Goal: Task Accomplishment & Management: Complete application form

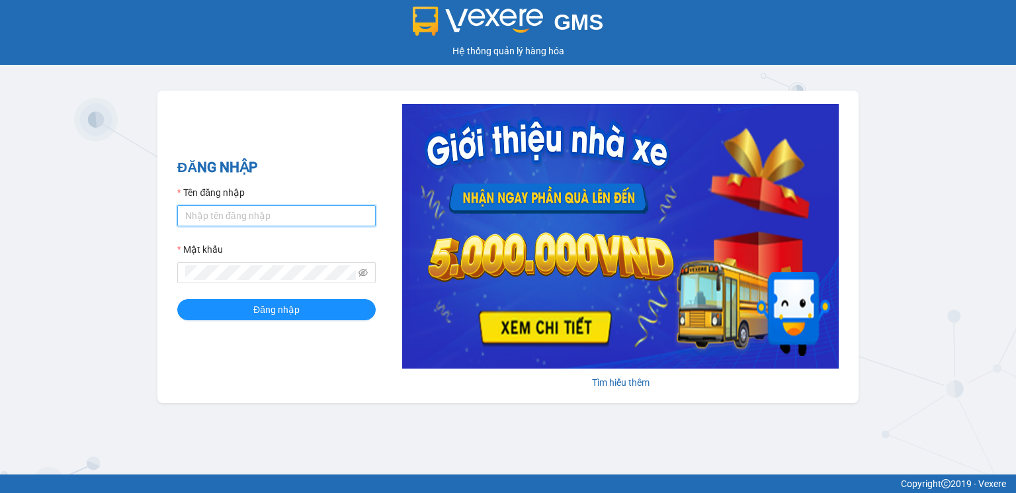
click at [199, 215] on input "Tên đăng nhập" at bounding box center [276, 215] width 199 height 21
type input "hoangnhan.tienoanh"
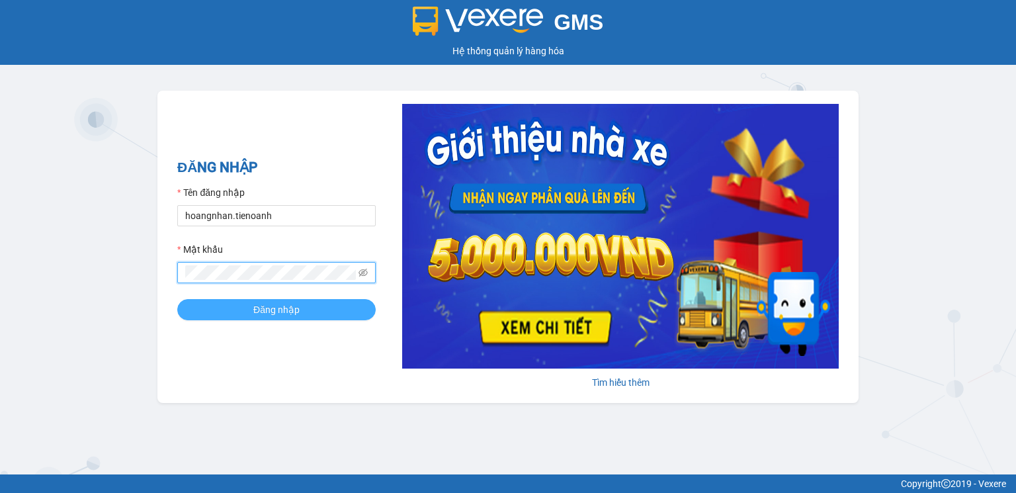
click at [272, 305] on span "Đăng nhập" at bounding box center [276, 309] width 46 height 15
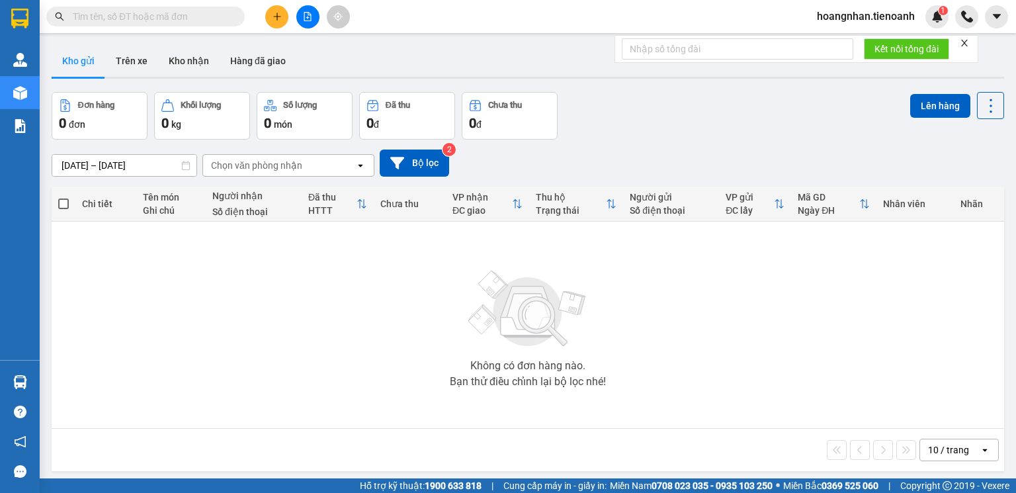
click at [157, 18] on input "text" at bounding box center [151, 16] width 156 height 15
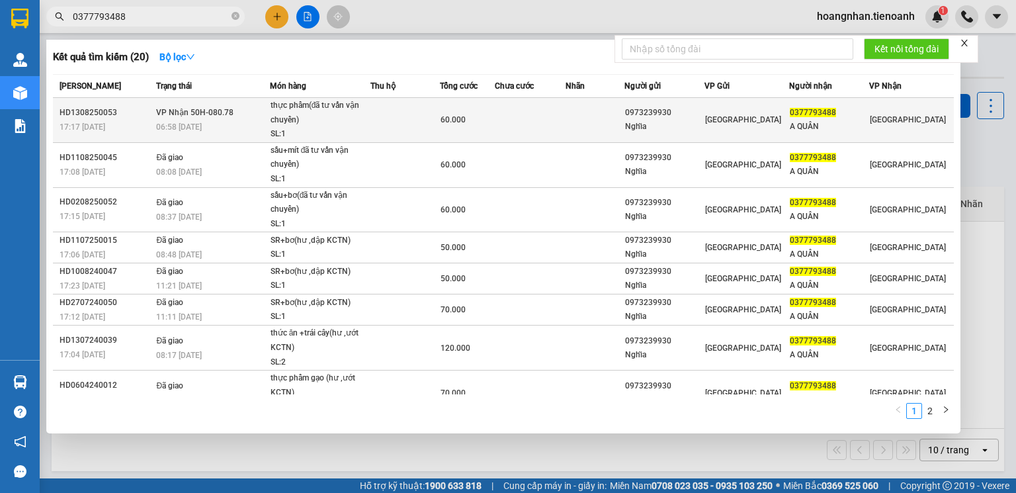
type input "0377793488"
click at [341, 120] on div "thực phẩm(đã tư vấn vận chuyển)" at bounding box center [320, 113] width 99 height 28
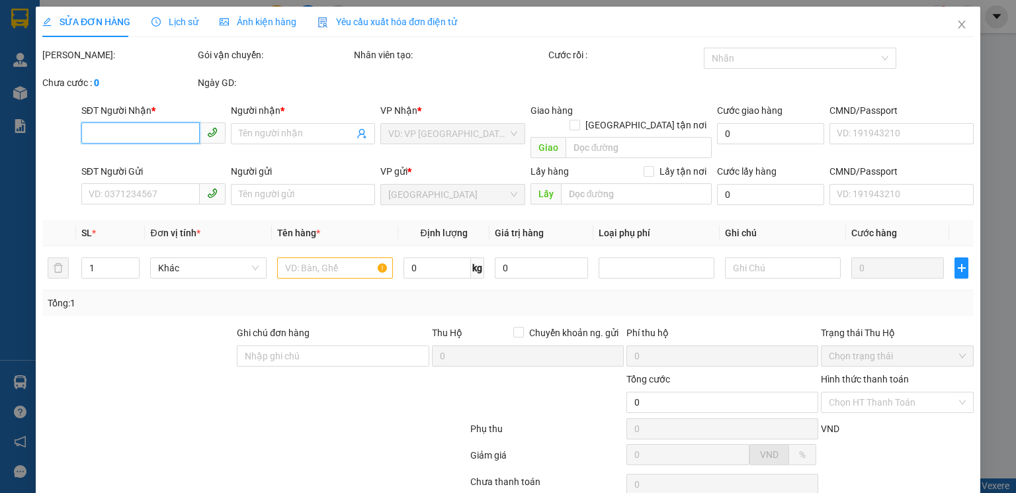
type input "0377793488"
type input "A QUÂN"
type input "241853106"
type input "0973239930"
type input "Nghĩa"
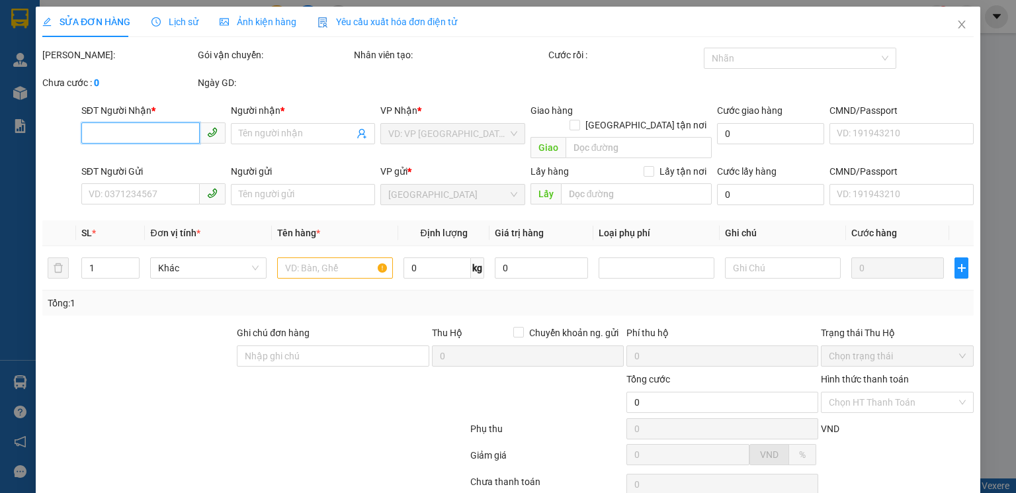
type input "60.000"
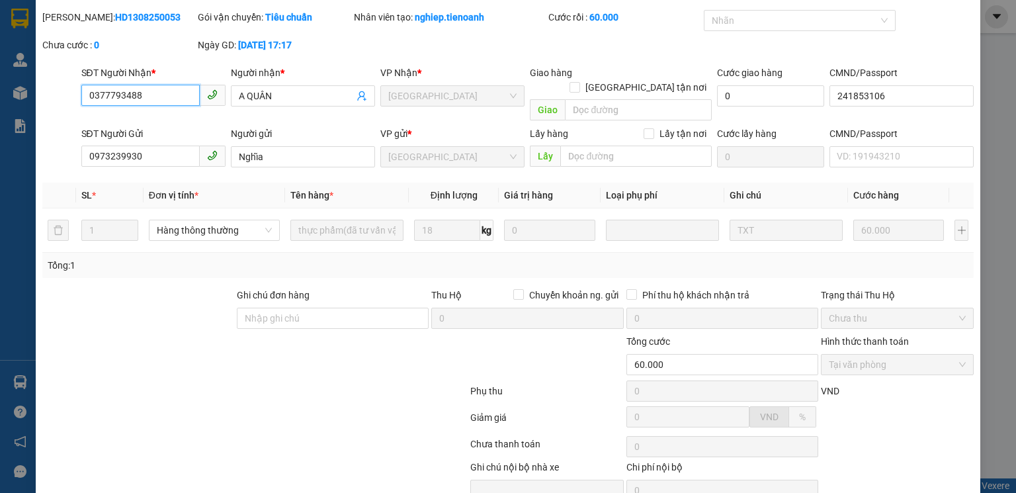
scroll to position [88, 0]
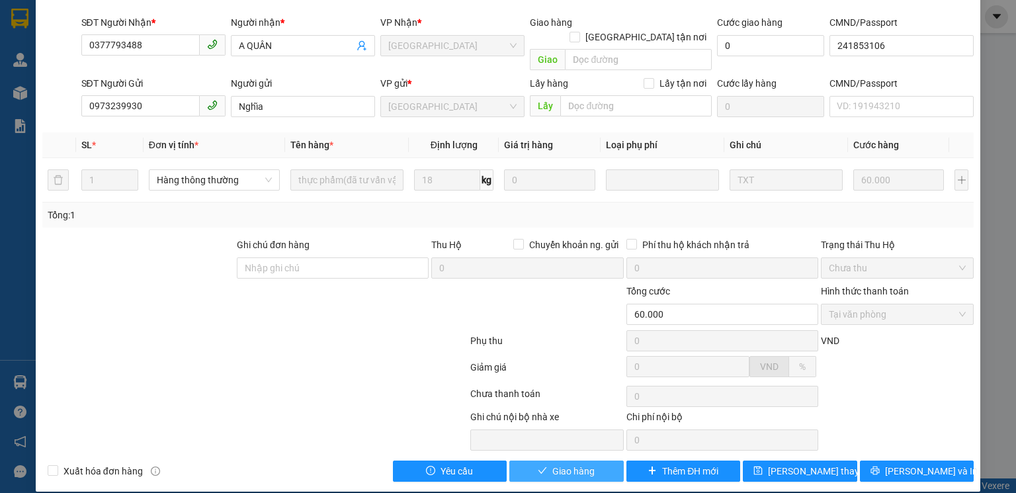
click at [561, 464] on span "Giao hàng" at bounding box center [574, 471] width 42 height 15
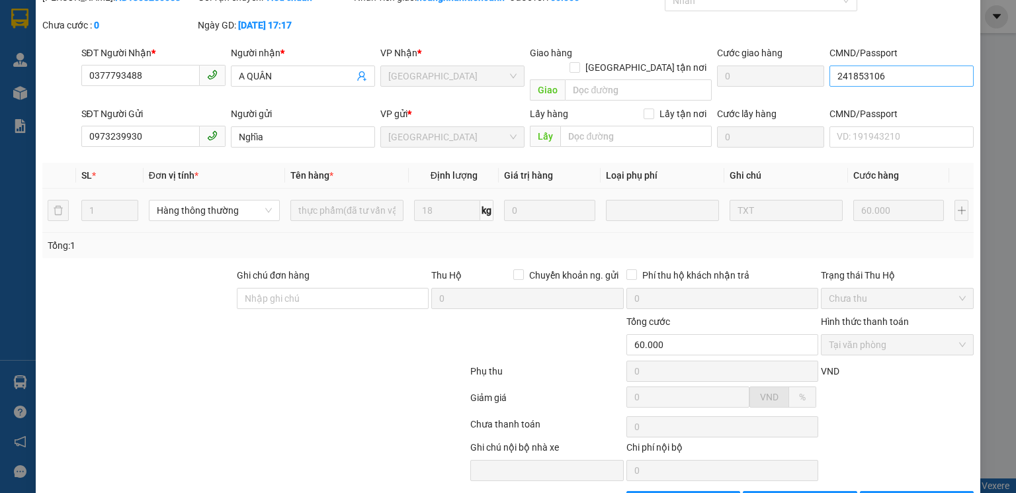
scroll to position [0, 0]
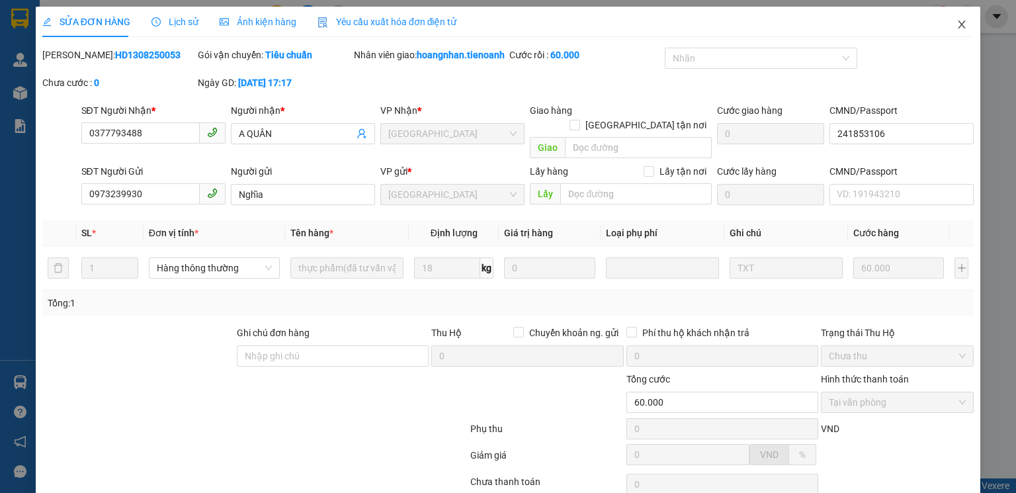
click at [959, 24] on icon "close" at bounding box center [962, 25] width 7 height 8
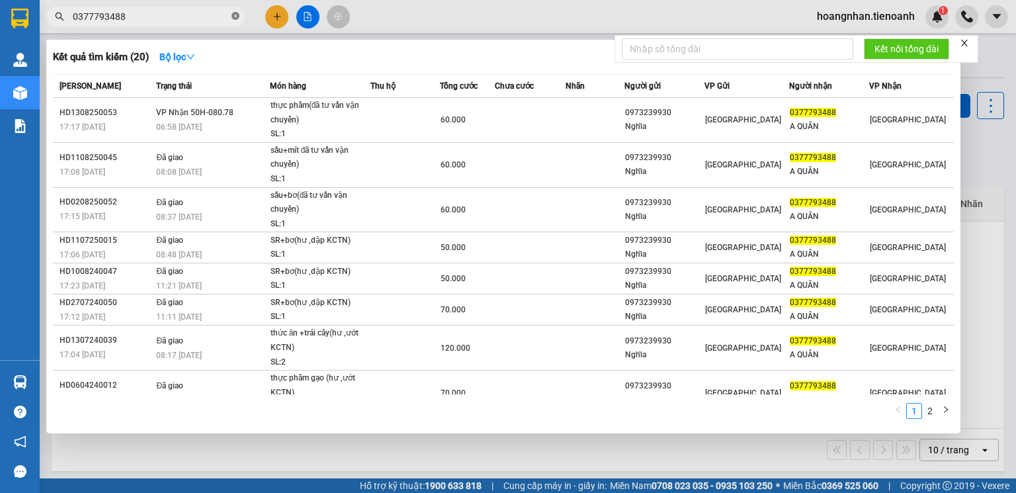
click at [233, 15] on icon "close-circle" at bounding box center [236, 16] width 8 height 8
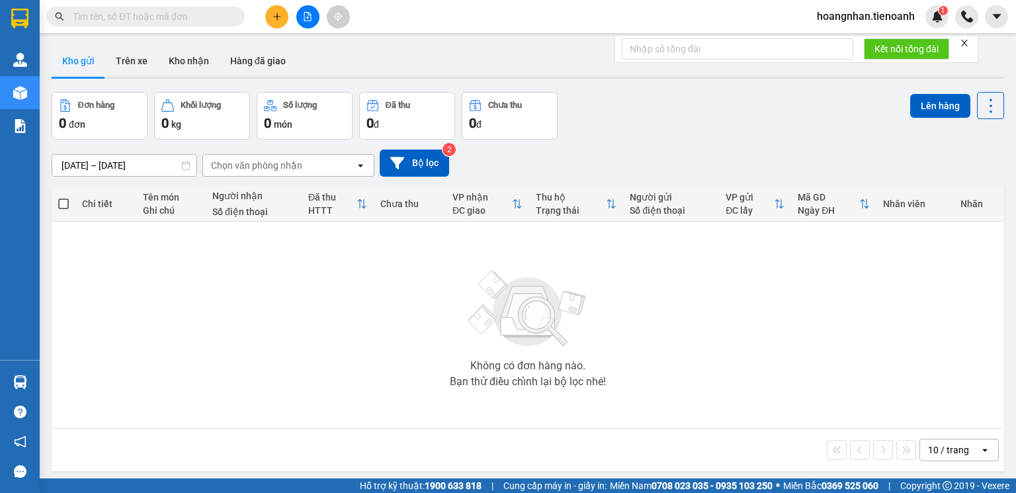
click at [157, 13] on input "text" at bounding box center [151, 16] width 156 height 15
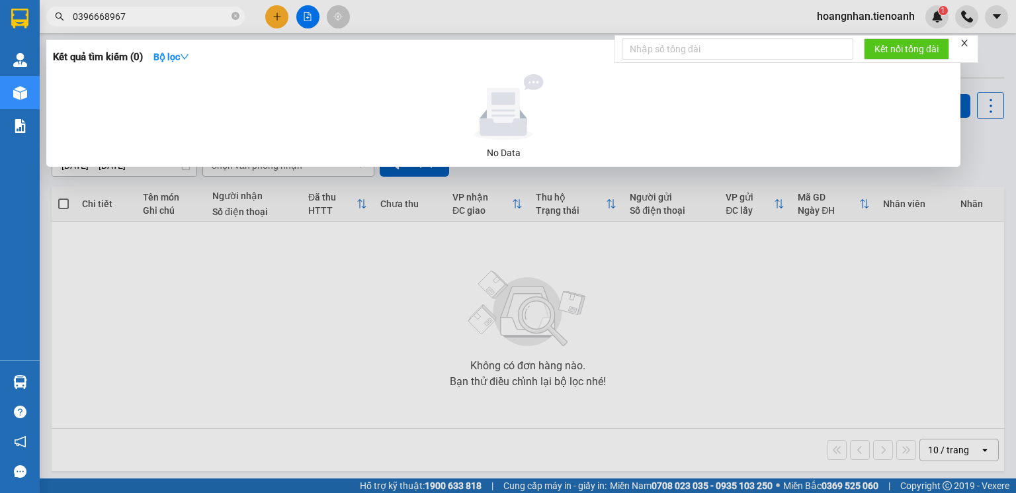
type input "0396668967"
click at [966, 40] on icon "close" at bounding box center [964, 42] width 9 height 9
click at [236, 16] on icon "close-circle" at bounding box center [236, 16] width 8 height 8
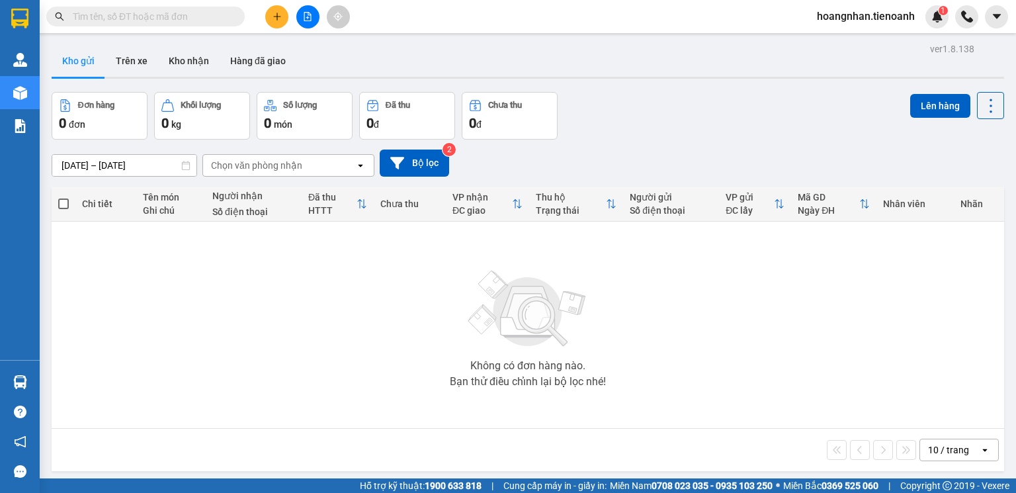
click at [159, 17] on input "text" at bounding box center [151, 16] width 156 height 15
click at [159, 18] on input "text" at bounding box center [151, 16] width 156 height 15
click at [193, 21] on input "text" at bounding box center [151, 16] width 156 height 15
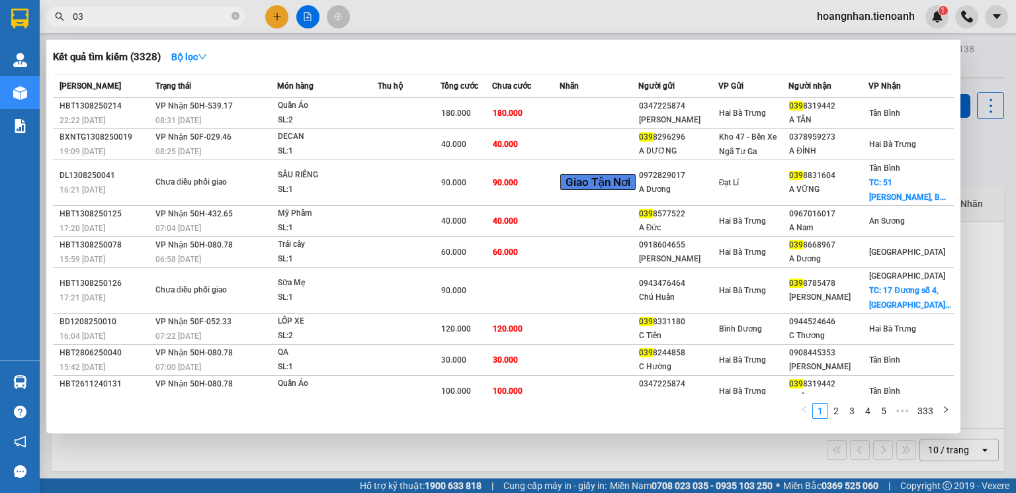
type input "0"
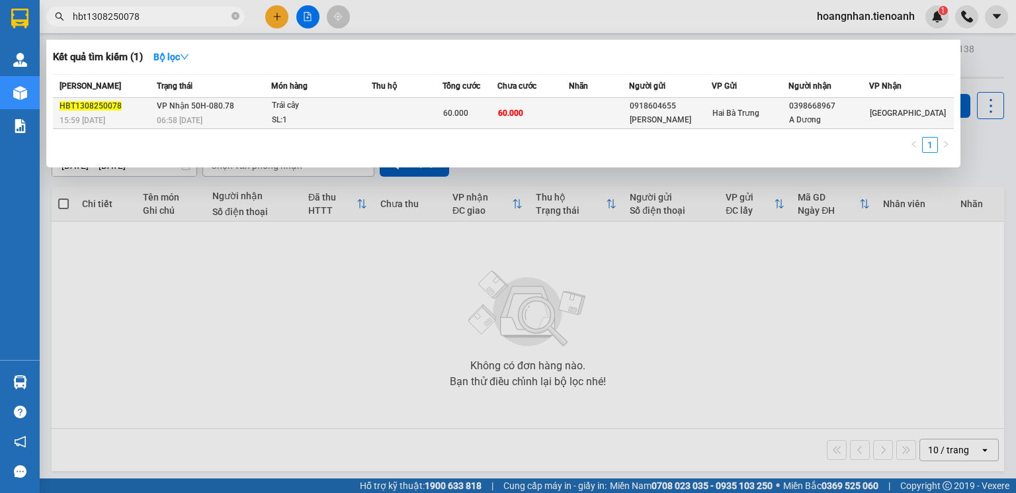
type input "hbt1308250078"
click at [429, 122] on td at bounding box center [407, 113] width 70 height 31
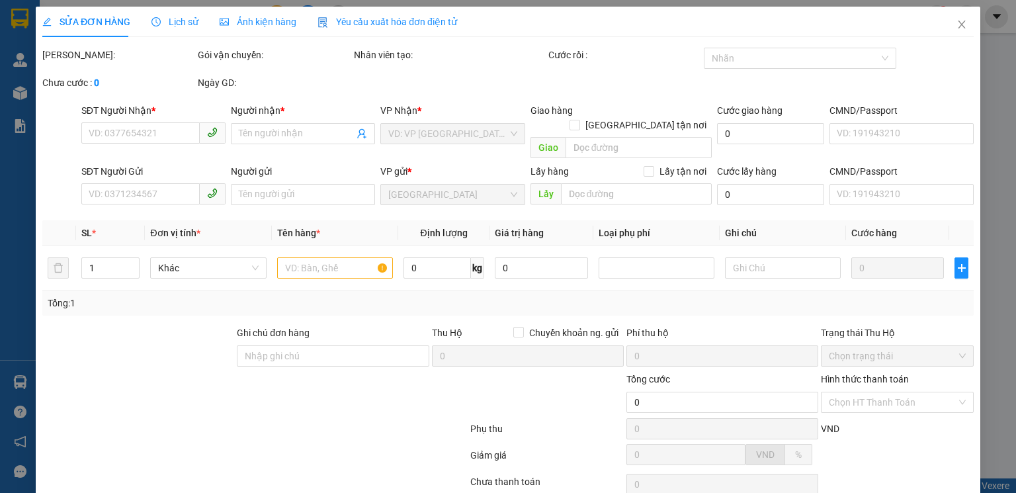
type input "0398668967"
type input "A Dương"
type input "0918604655"
type input "[PERSON_NAME]"
type input "60.000"
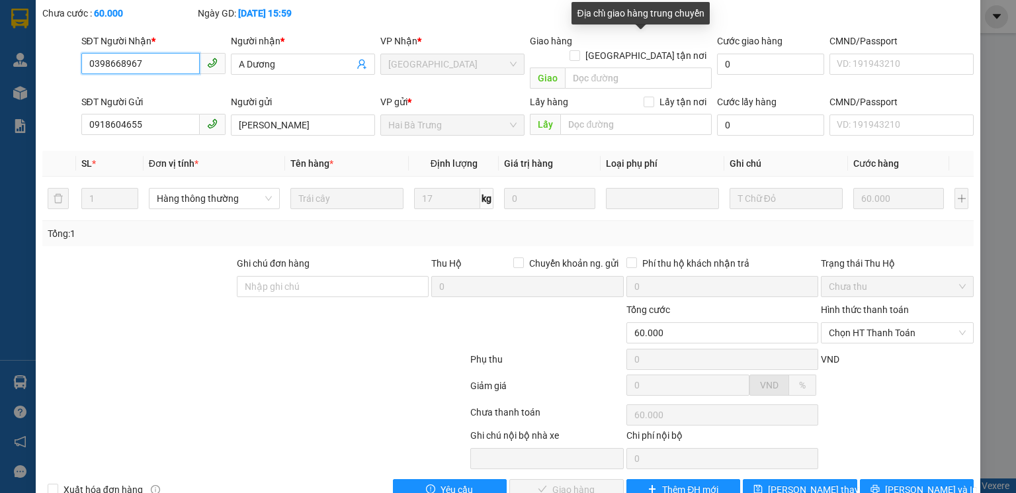
scroll to position [88, 0]
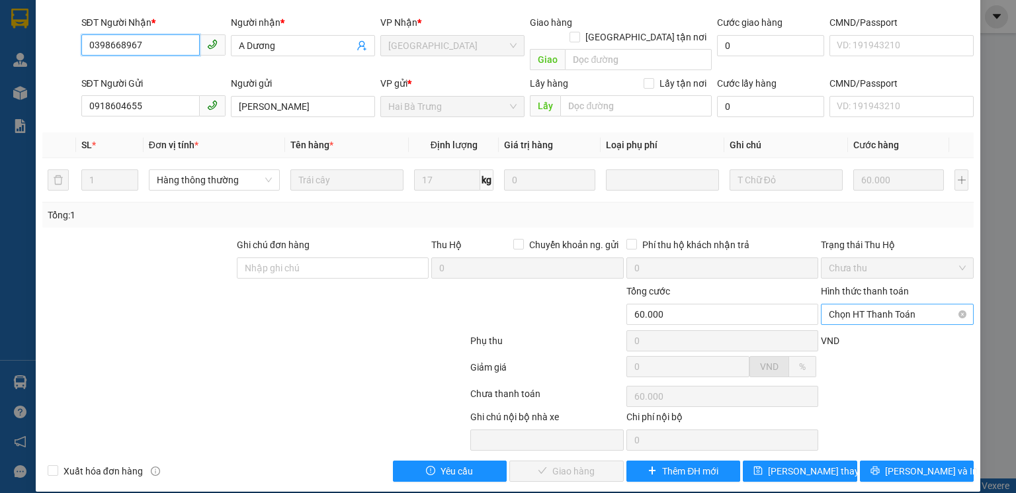
click at [895, 304] on span "Chọn HT Thanh Toán" at bounding box center [897, 314] width 137 height 20
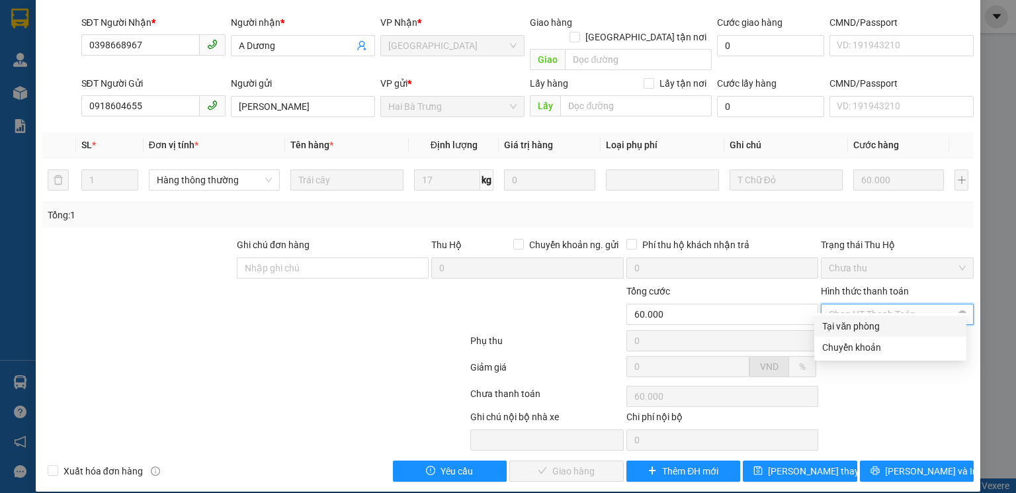
click at [867, 330] on div "Tại văn phòng" at bounding box center [891, 326] width 136 height 15
type input "0"
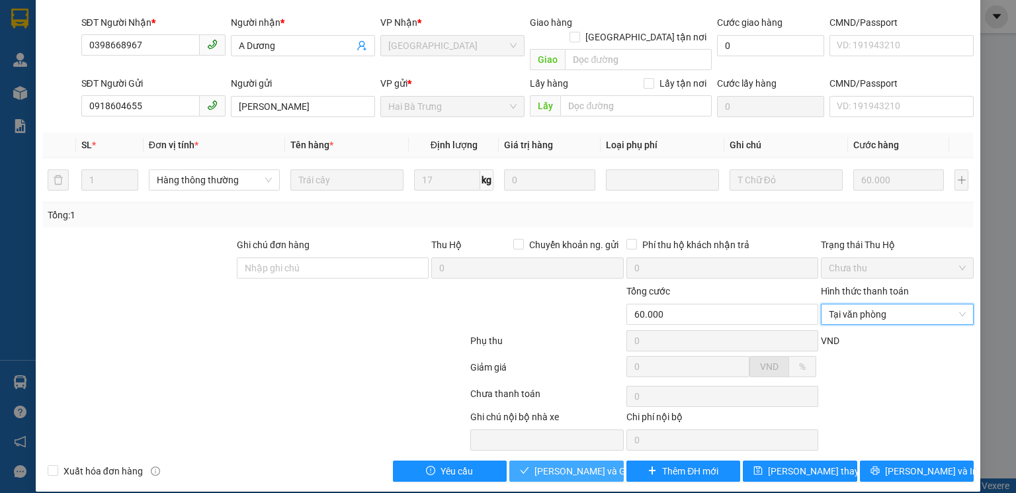
click at [582, 464] on span "[PERSON_NAME] và Giao hàng" at bounding box center [598, 471] width 127 height 15
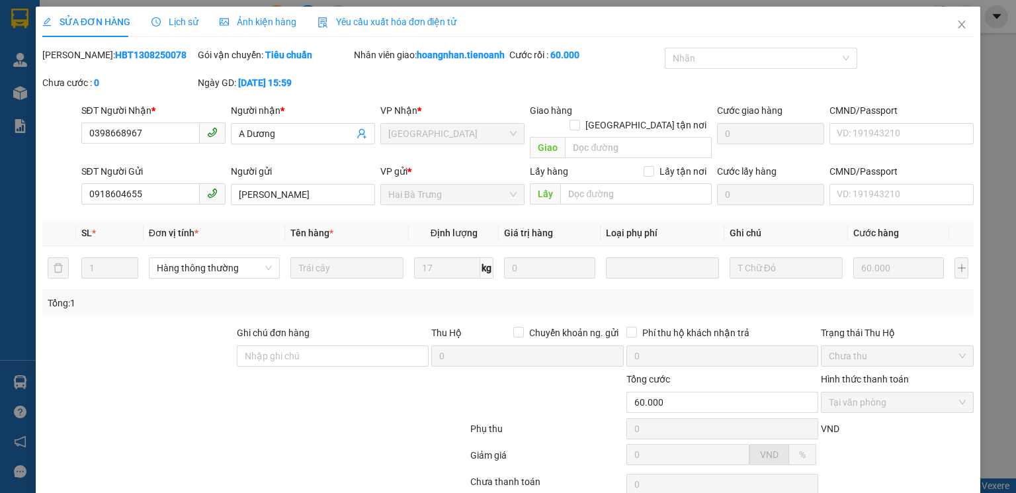
scroll to position [0, 0]
click at [959, 24] on icon "close" at bounding box center [962, 25] width 7 height 8
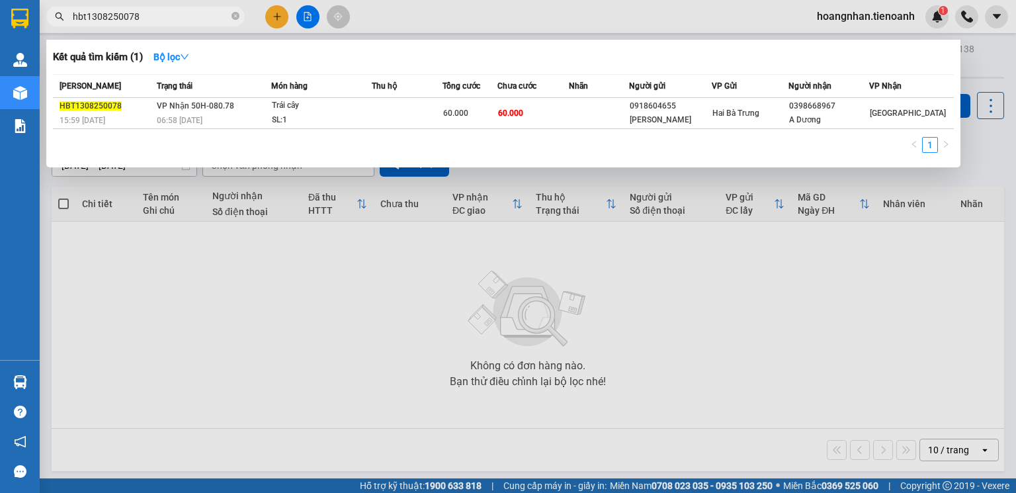
click at [173, 13] on input "hbt1308250078" at bounding box center [151, 16] width 156 height 15
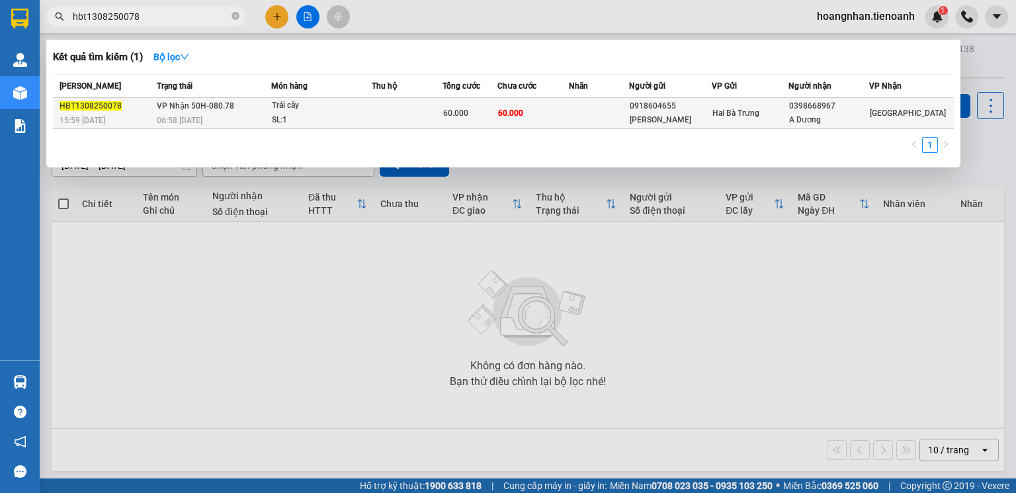
click at [267, 122] on div "06:58 [DATE]" at bounding box center [214, 120] width 114 height 15
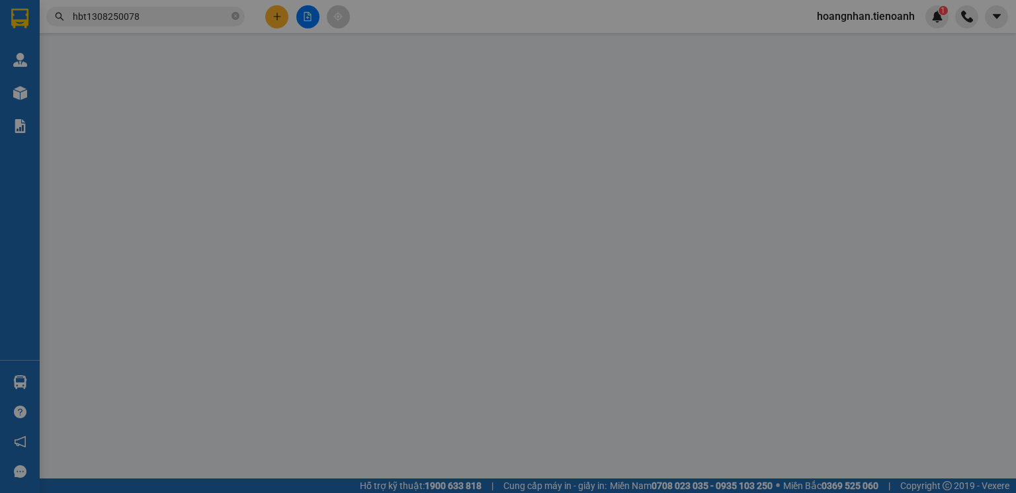
type input "0398668967"
type input "A Dương"
type input "0918604655"
type input "[PERSON_NAME]"
type input "60.000"
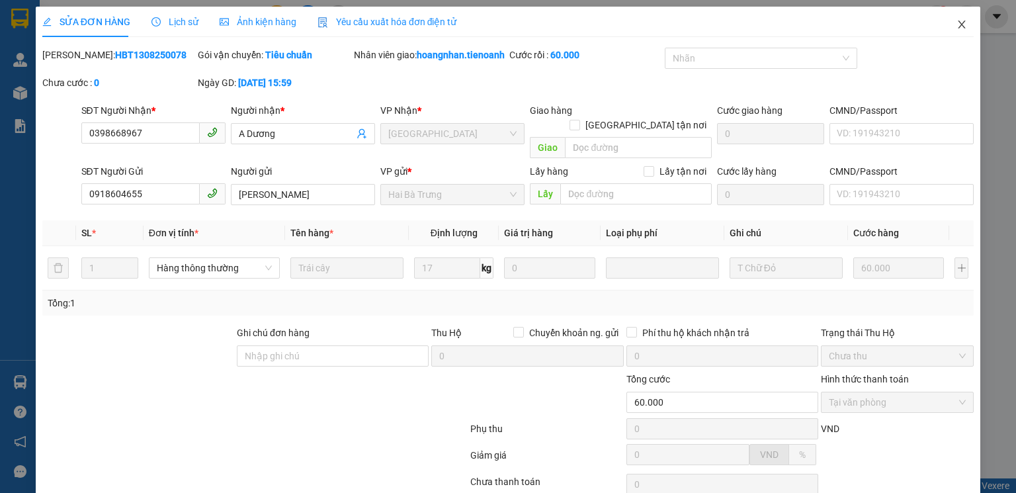
click at [957, 24] on icon "close" at bounding box center [962, 24] width 11 height 11
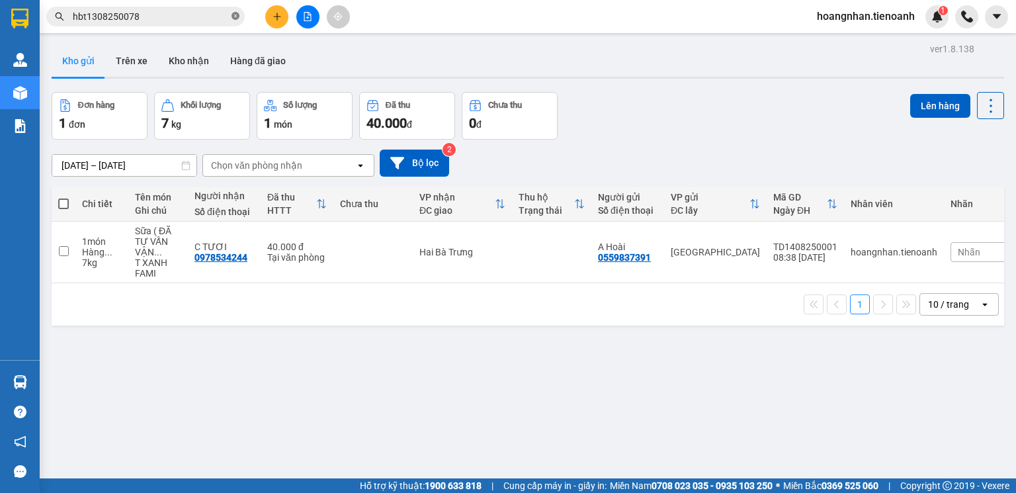
click at [235, 19] on icon "close-circle" at bounding box center [236, 16] width 8 height 8
click at [112, 22] on input "text" at bounding box center [151, 16] width 156 height 15
click at [945, 311] on div "10 / trang" at bounding box center [948, 304] width 41 height 13
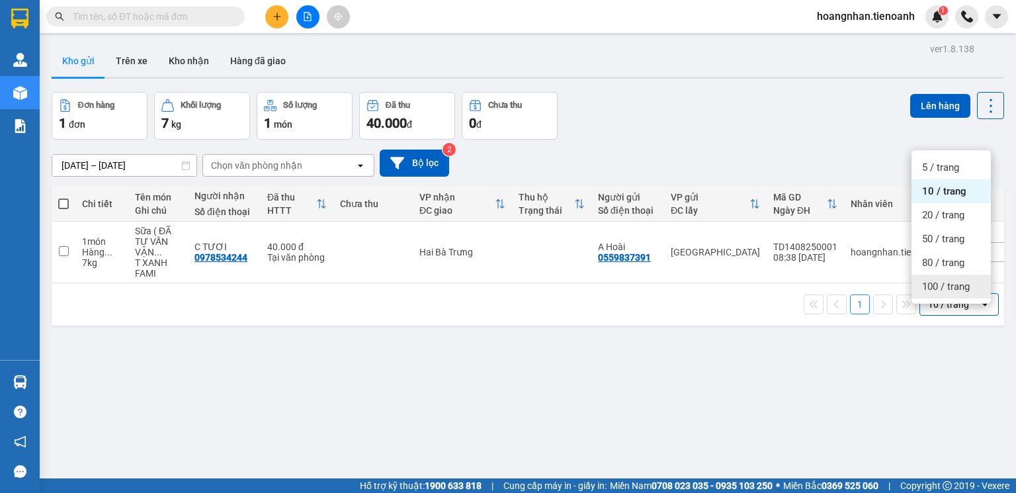
click at [958, 292] on span "100 / trang" at bounding box center [946, 286] width 48 height 13
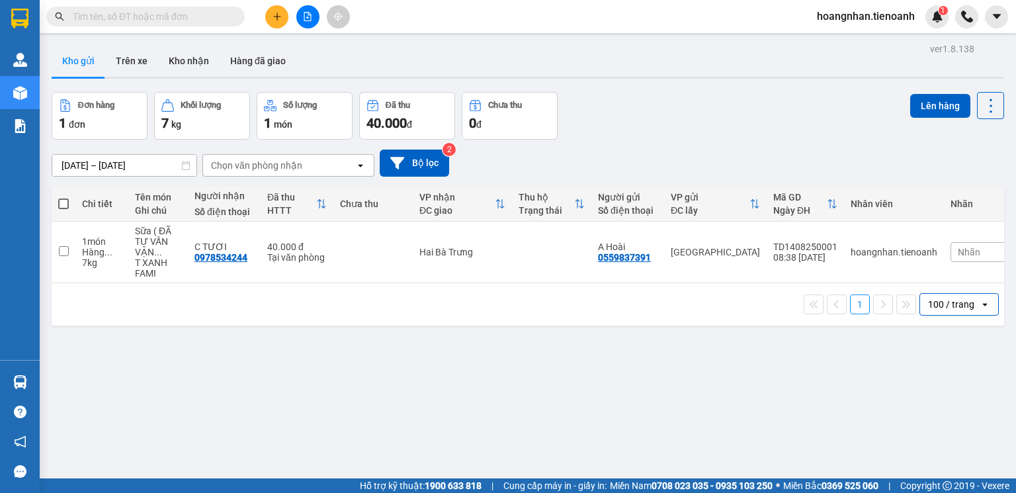
click at [175, 16] on input "text" at bounding box center [151, 16] width 156 height 15
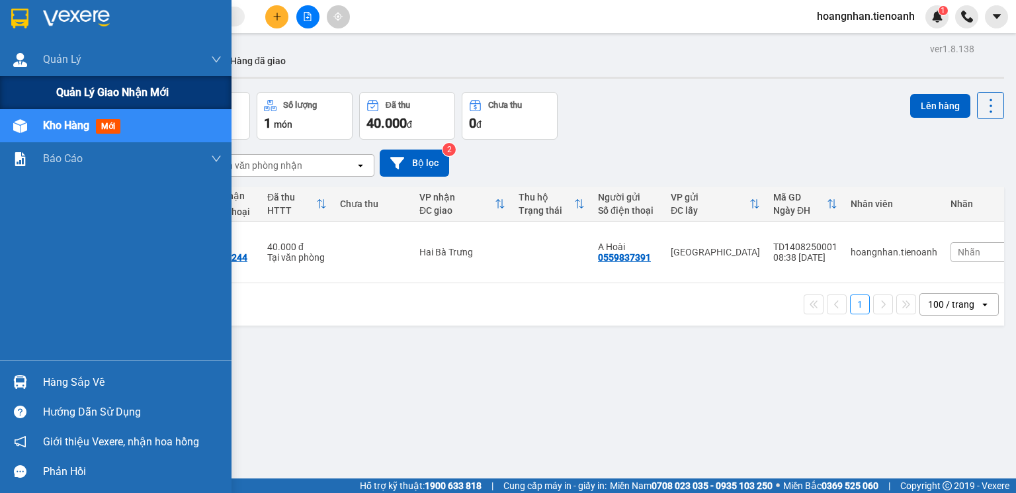
click at [101, 93] on span "Quản lý giao nhận mới" at bounding box center [112, 92] width 112 height 17
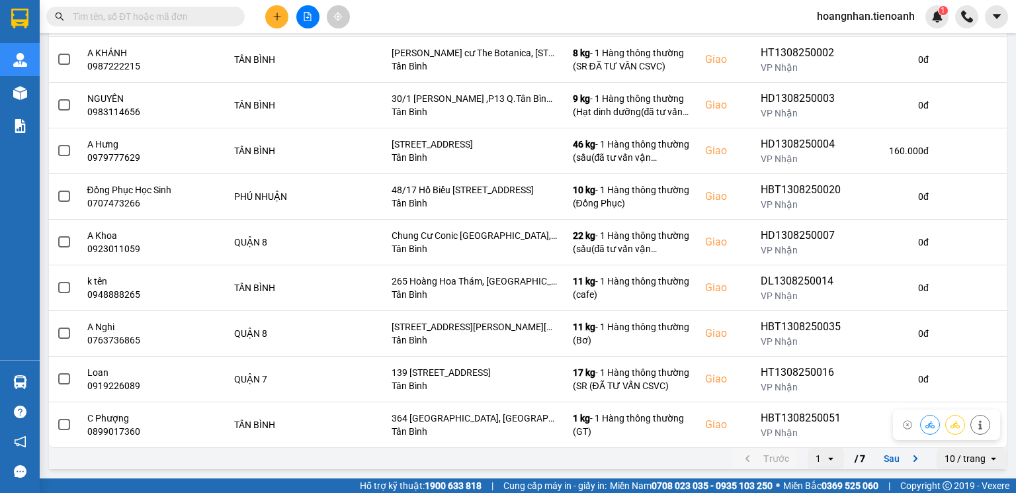
scroll to position [270, 0]
click at [989, 460] on icon "open" at bounding box center [994, 458] width 11 height 11
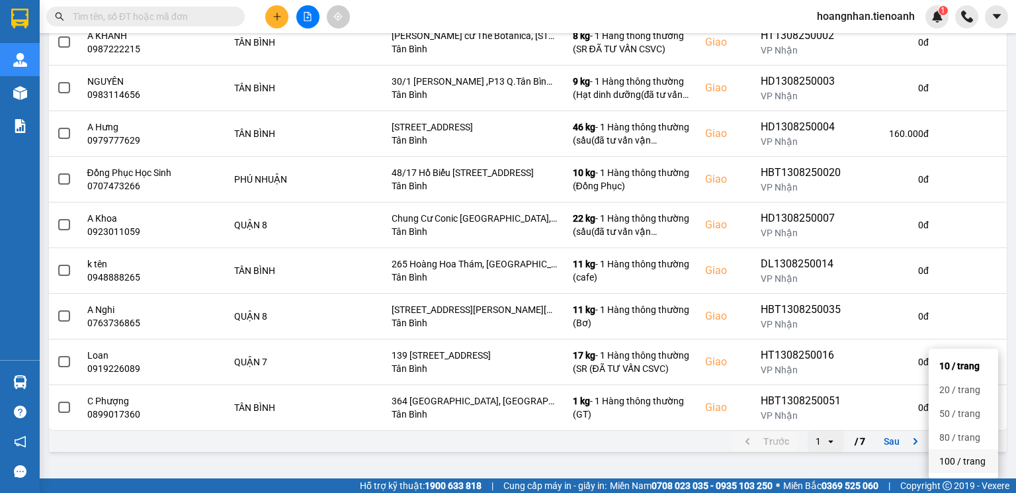
click at [970, 455] on div "100 / trang" at bounding box center [964, 461] width 48 height 13
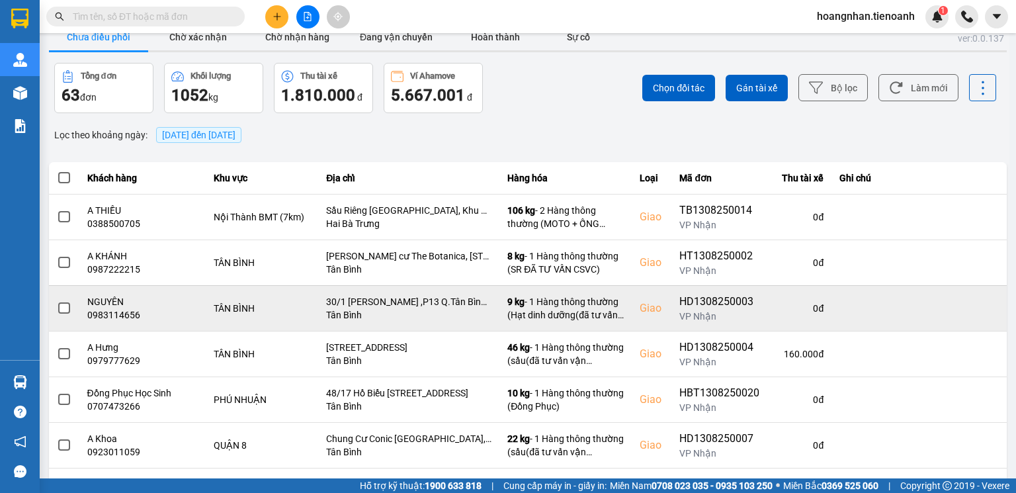
scroll to position [0, 0]
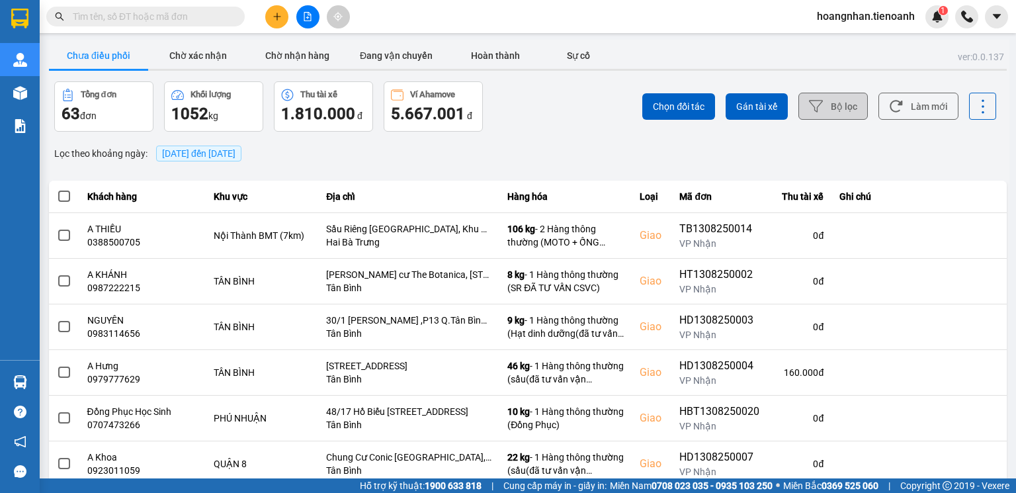
click at [823, 111] on button "Bộ lọc" at bounding box center [833, 106] width 69 height 27
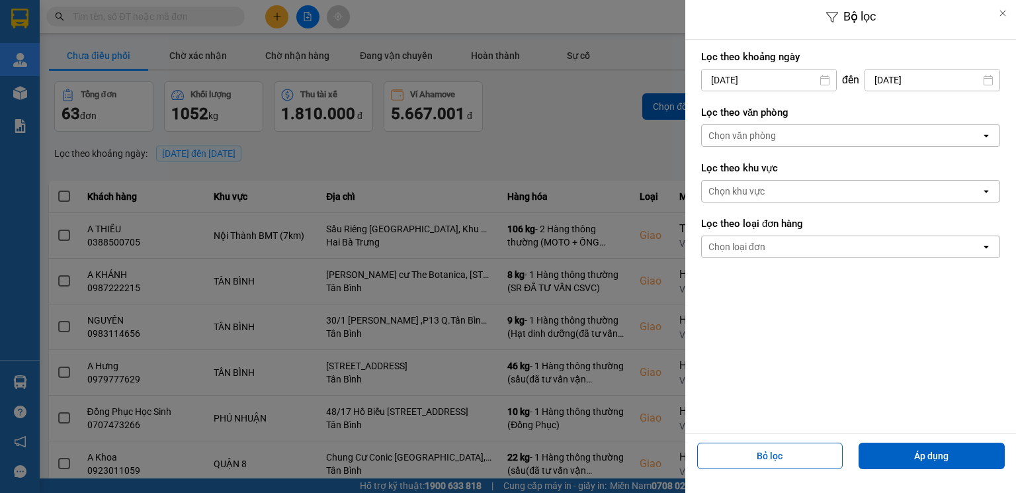
click at [757, 132] on div "Chọn văn phòng" at bounding box center [742, 135] width 67 height 13
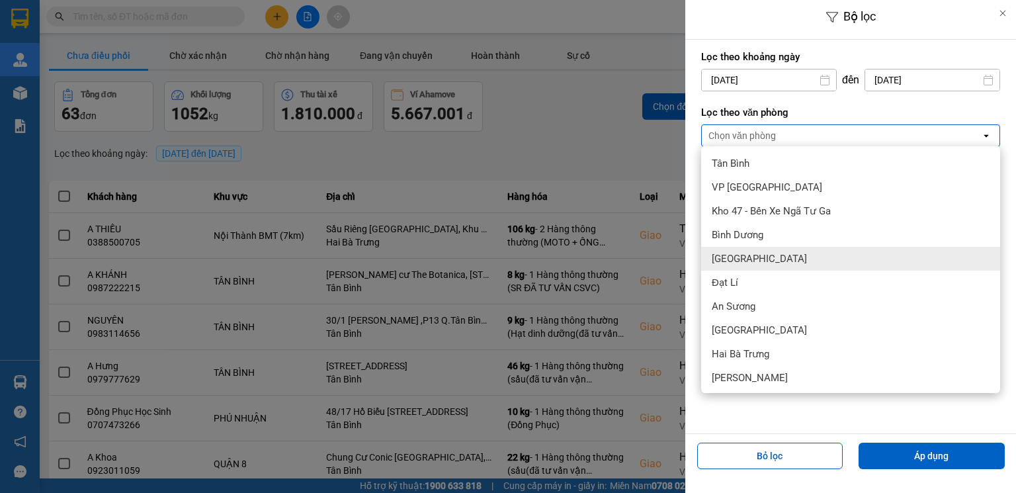
drag, startPoint x: 731, startPoint y: 259, endPoint x: 883, endPoint y: 390, distance: 200.8
click at [731, 259] on span "[GEOGRAPHIC_DATA]" at bounding box center [759, 258] width 95 height 13
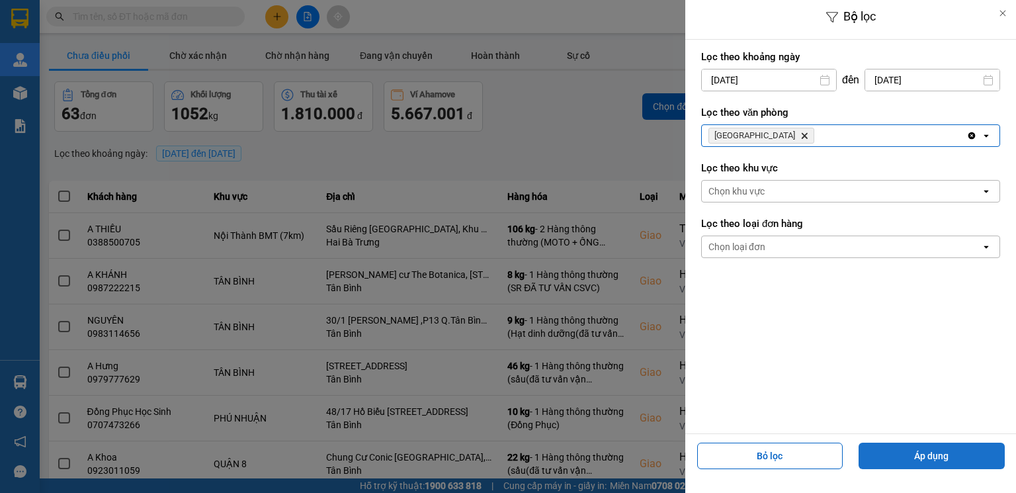
click at [926, 455] on button "Áp dụng" at bounding box center [932, 456] width 146 height 26
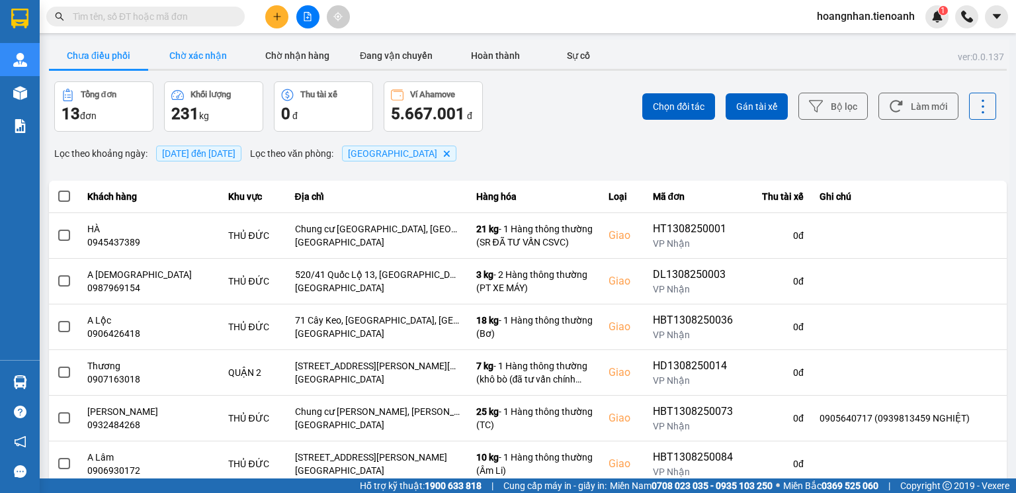
click at [209, 54] on button "Chờ xác nhận" at bounding box center [197, 55] width 99 height 26
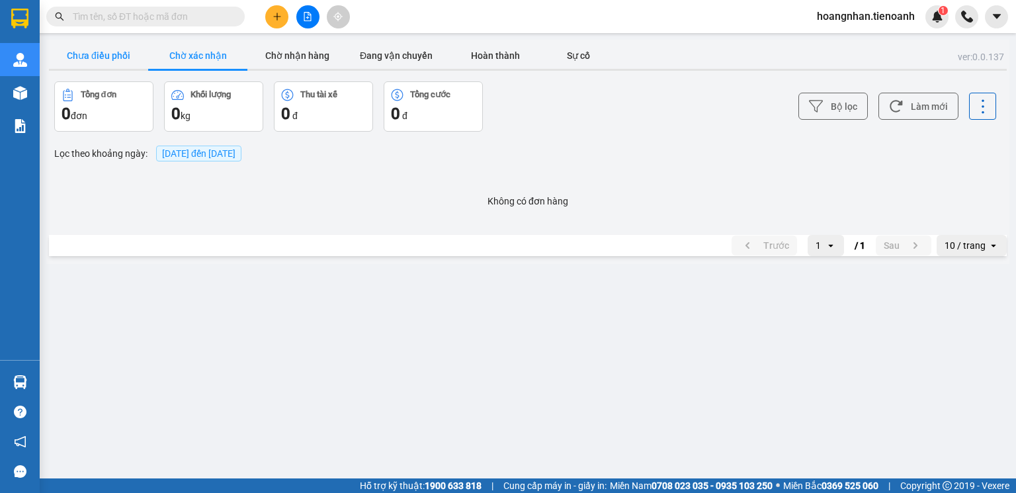
click at [118, 64] on button "Chưa điều phối" at bounding box center [98, 55] width 99 height 26
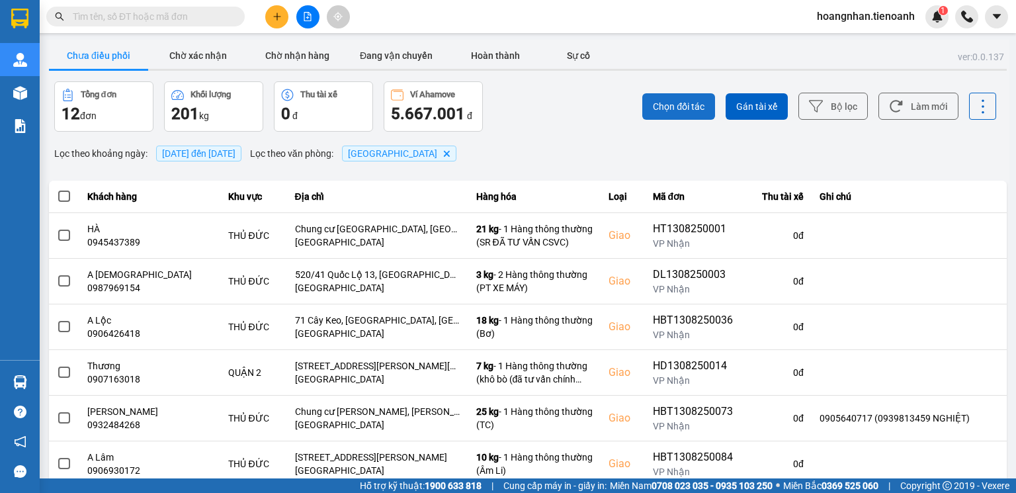
click at [643, 118] on button "Chọn đối tác" at bounding box center [679, 106] width 73 height 26
click at [829, 116] on button "Bộ lọc" at bounding box center [833, 106] width 69 height 27
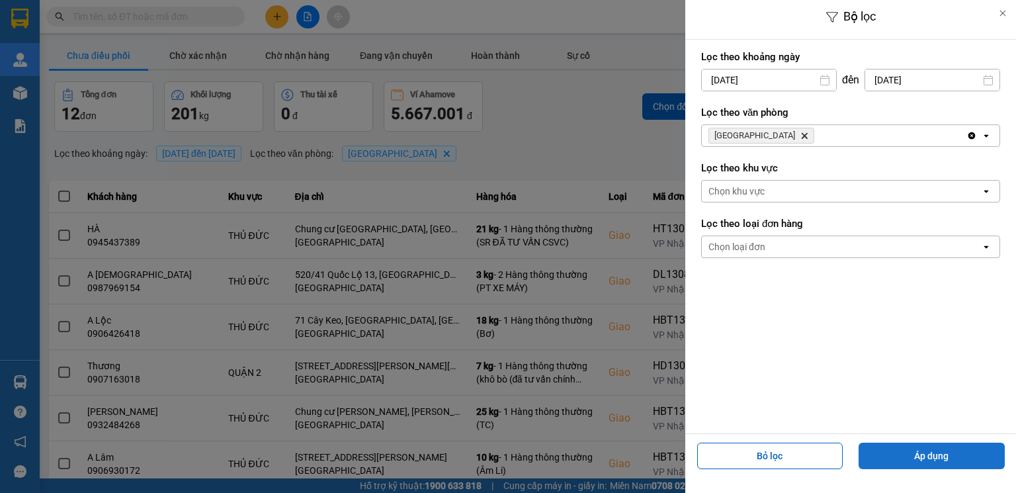
click at [921, 453] on button "Áp dụng" at bounding box center [932, 456] width 146 height 26
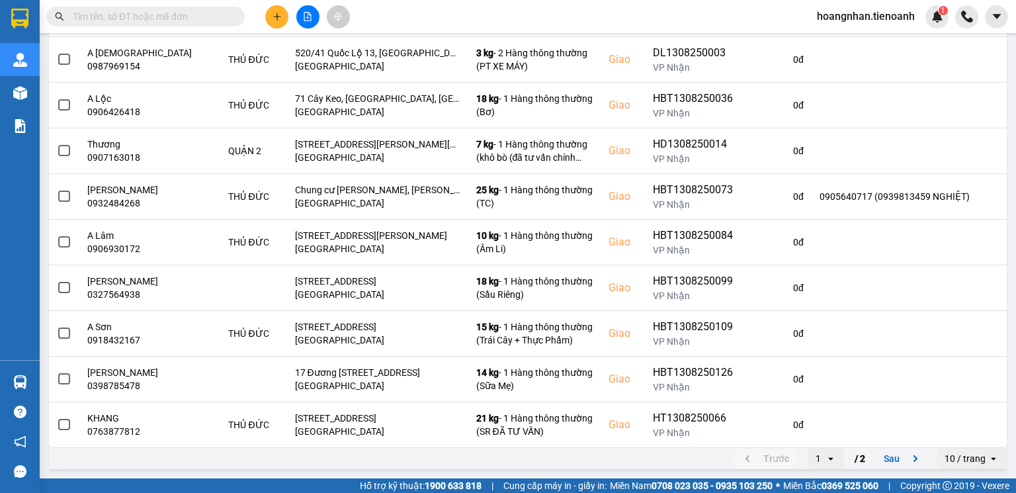
scroll to position [270, 0]
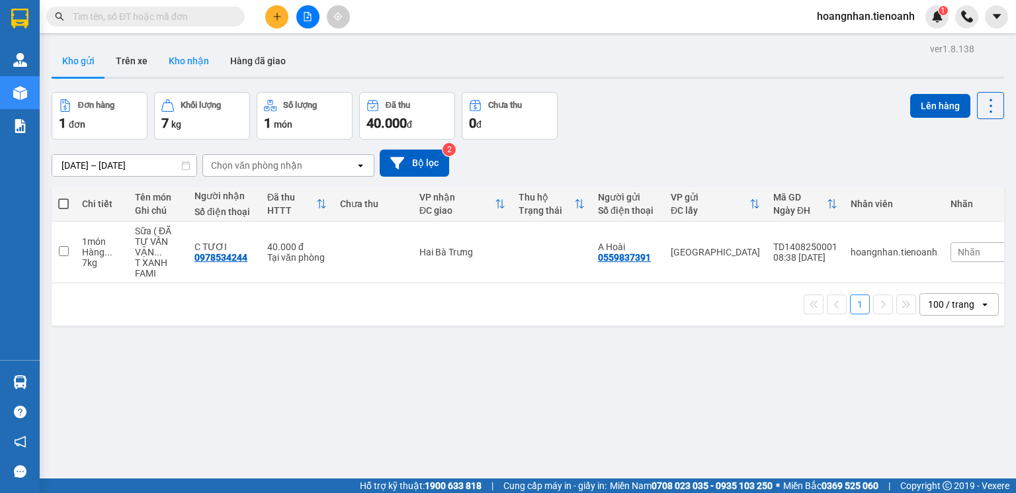
click at [185, 59] on button "Kho nhận" at bounding box center [189, 61] width 62 height 32
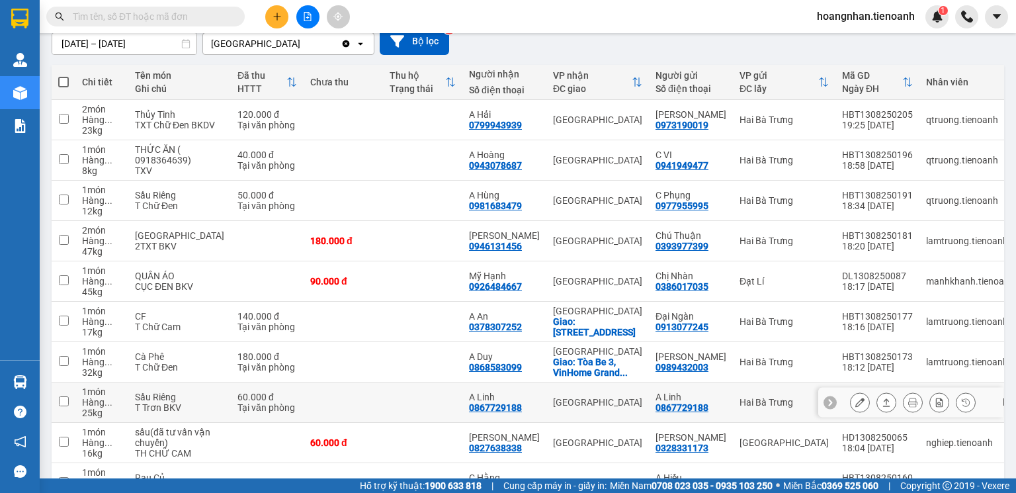
scroll to position [231, 0]
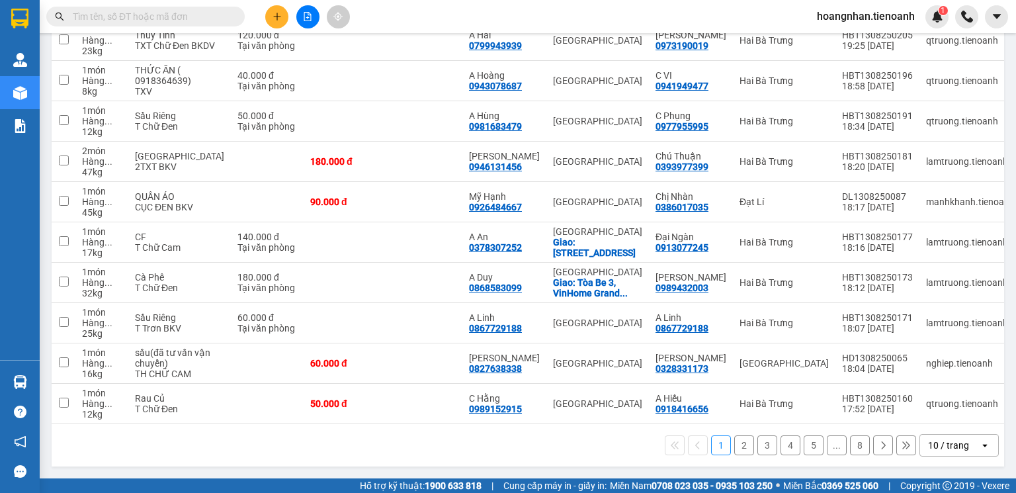
click at [929, 447] on div "10 / trang" at bounding box center [948, 445] width 41 height 13
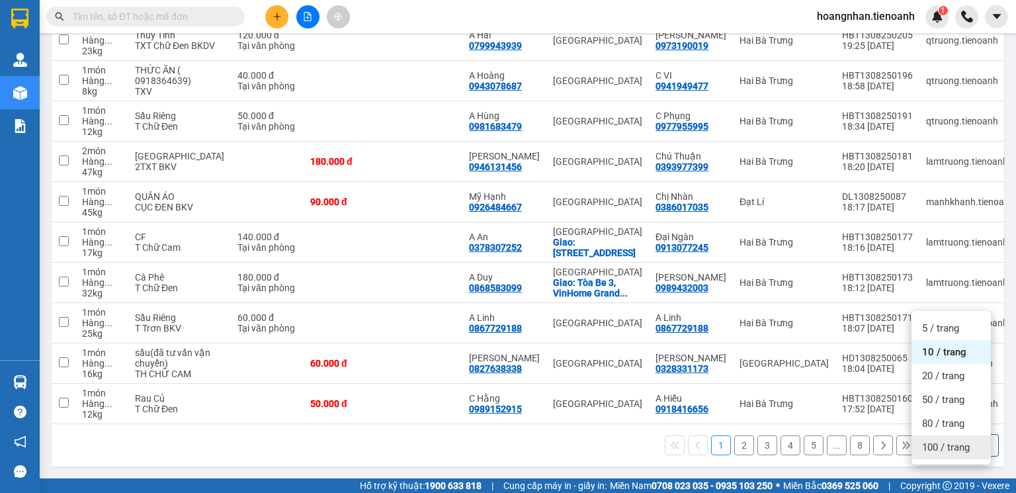
click at [937, 441] on span "100 / trang" at bounding box center [946, 447] width 48 height 13
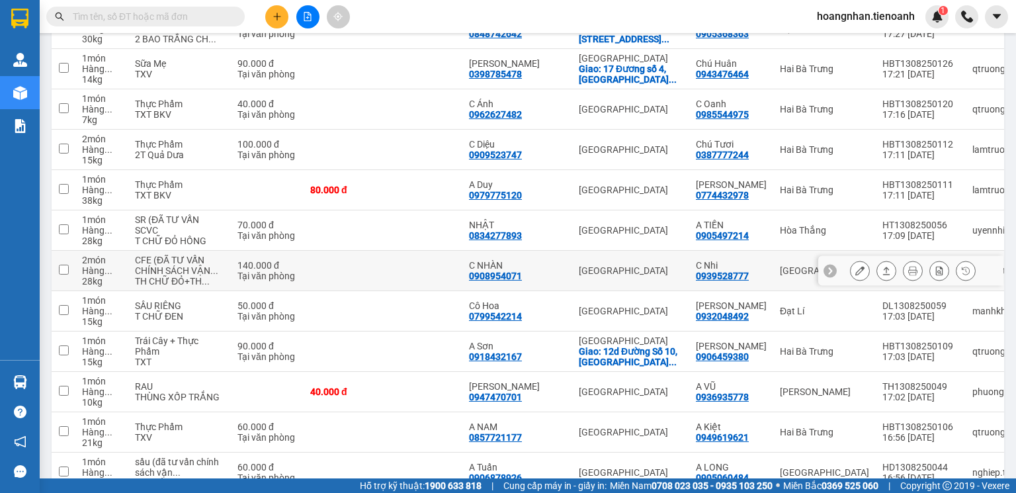
scroll to position [858, 0]
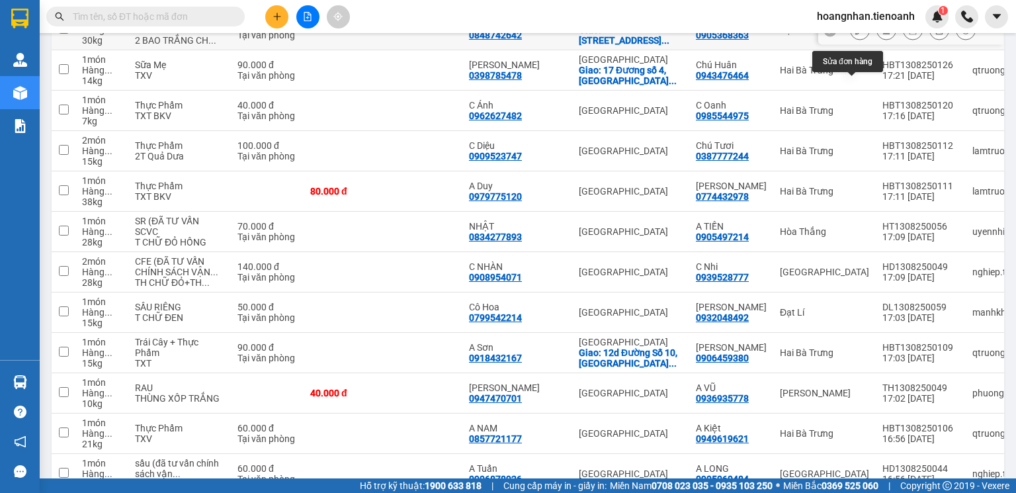
click at [856, 34] on icon at bounding box center [860, 29] width 9 height 9
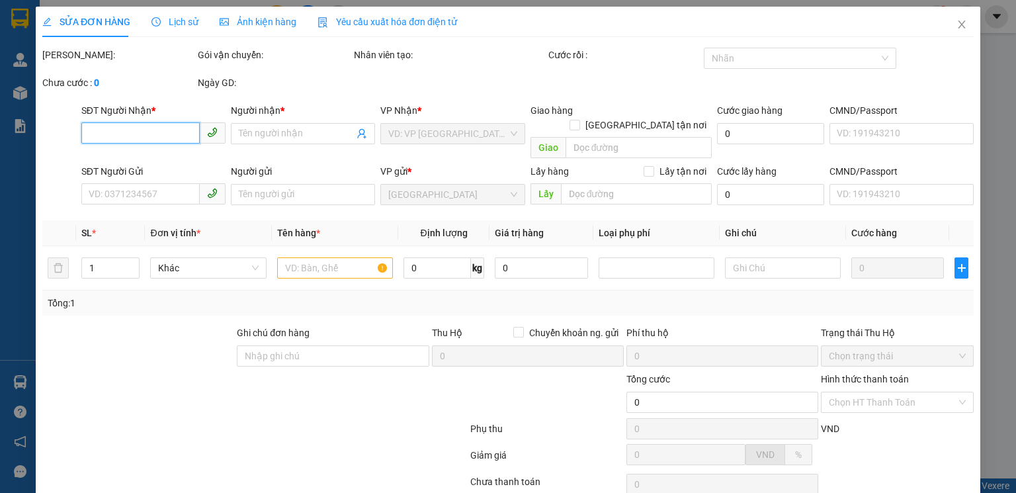
type input "0848742642"
type input "A TRUNG"
checkbox input "true"
type input "[STREET_ADDRESS]"
type input "0905368363"
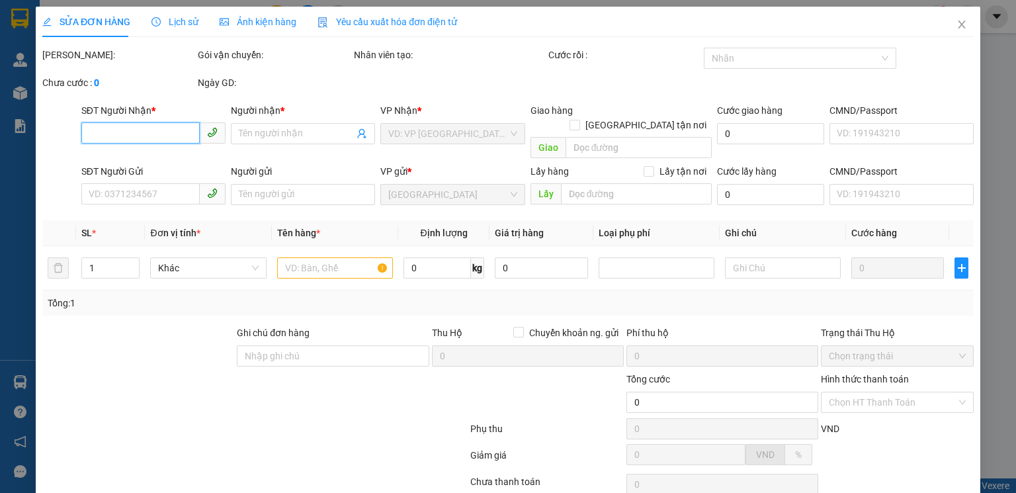
type input "A Sơn"
type input "440.000"
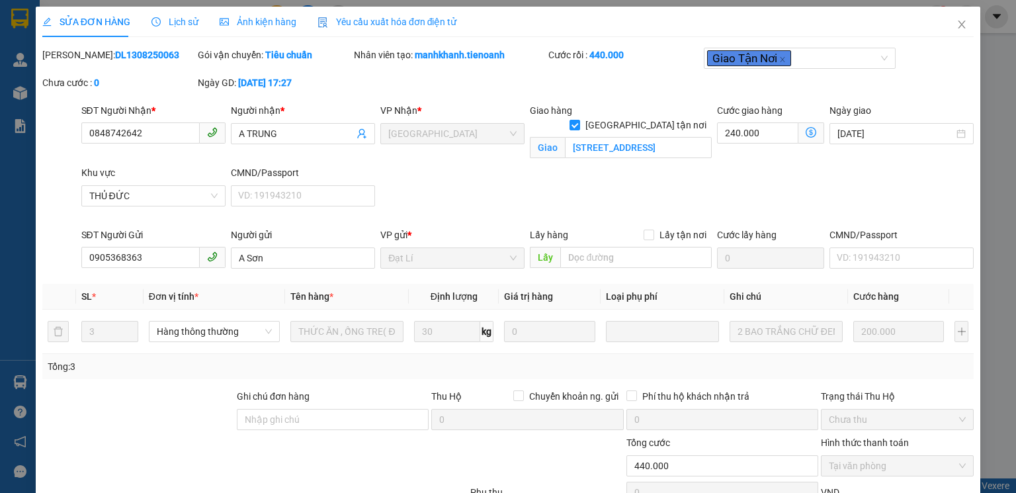
drag, startPoint x: 73, startPoint y: 52, endPoint x: 152, endPoint y: 48, distance: 78.2
click at [152, 48] on div "Mã ĐH: DL1308250063" at bounding box center [118, 55] width 153 height 15
copy b "DL1308250063"
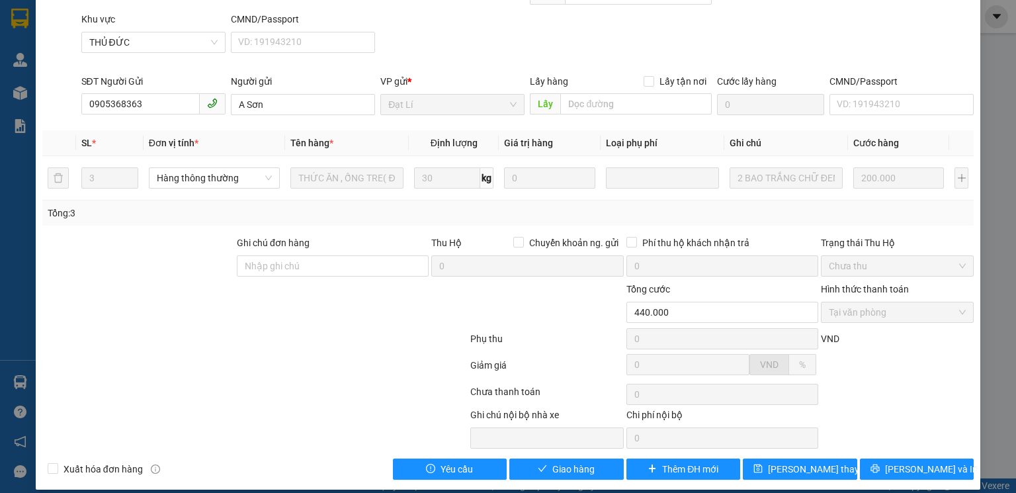
scroll to position [166, 0]
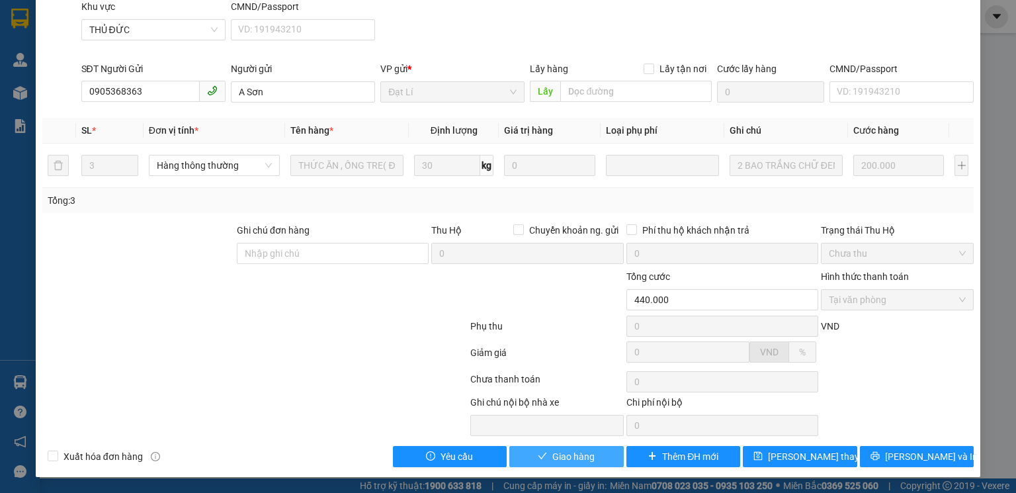
click at [580, 460] on span "Giao hàng" at bounding box center [574, 456] width 42 height 15
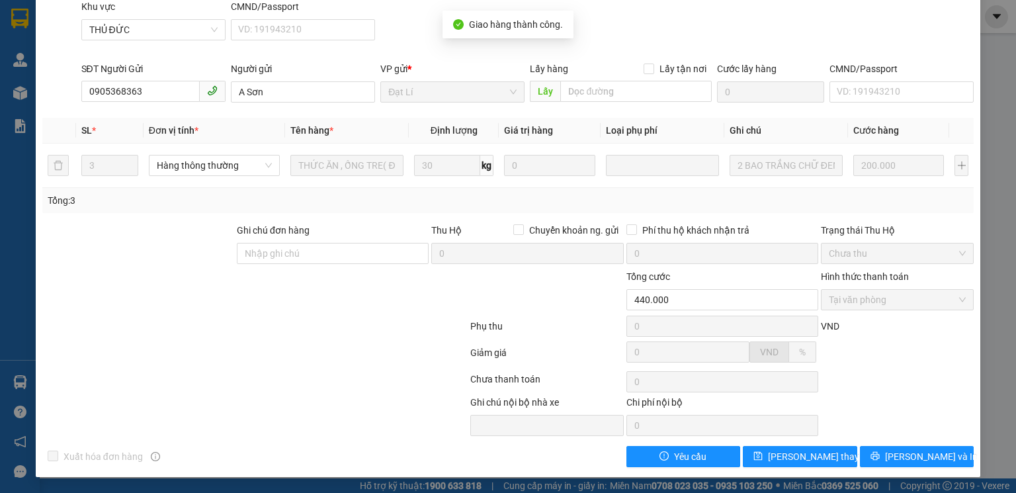
scroll to position [0, 0]
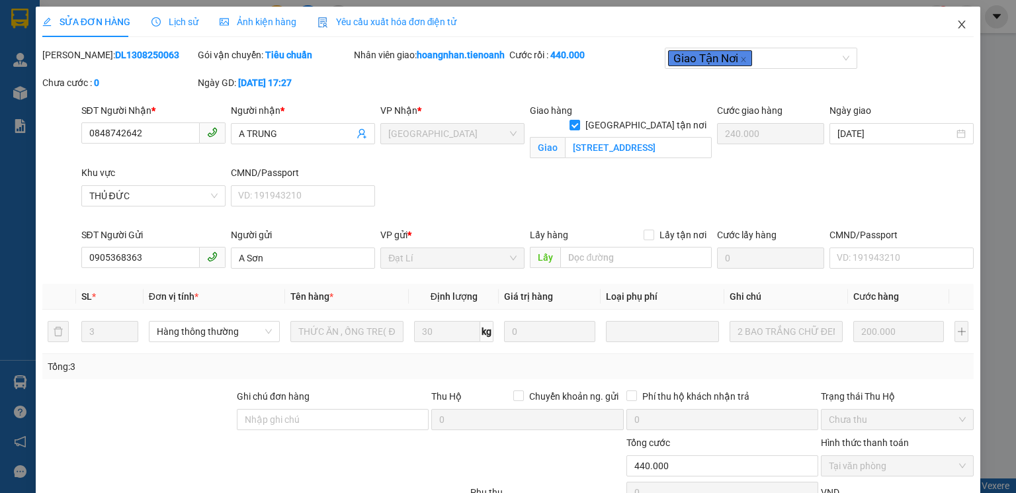
click at [959, 22] on icon "close" at bounding box center [962, 25] width 7 height 8
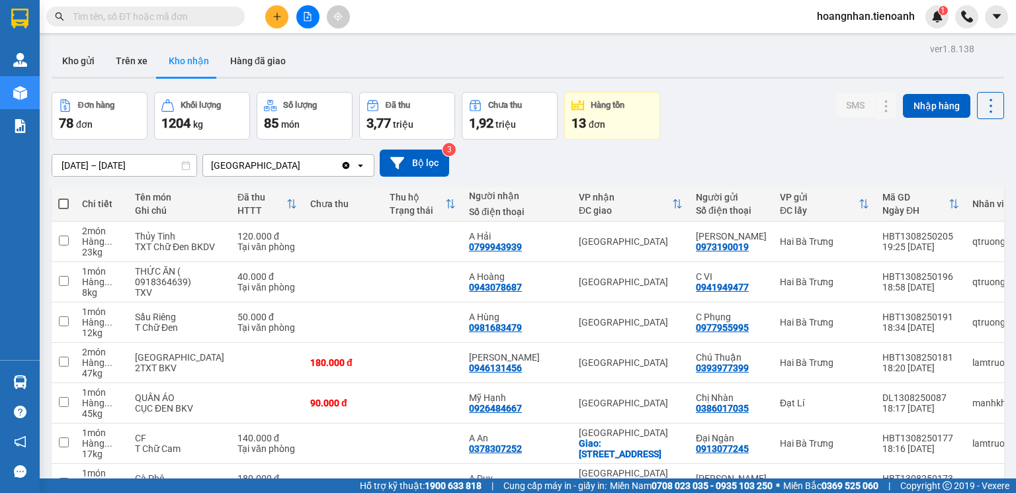
click at [533, 63] on div "Kho gửi Trên xe Kho nhận Hàng đã giao" at bounding box center [528, 62] width 953 height 35
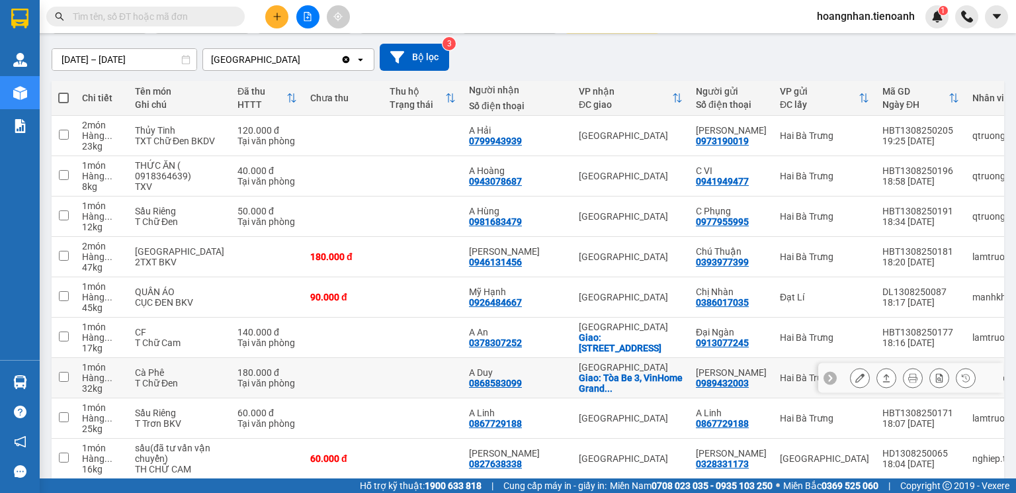
scroll to position [159, 0]
